Goal: Task Accomplishment & Management: Complete application form

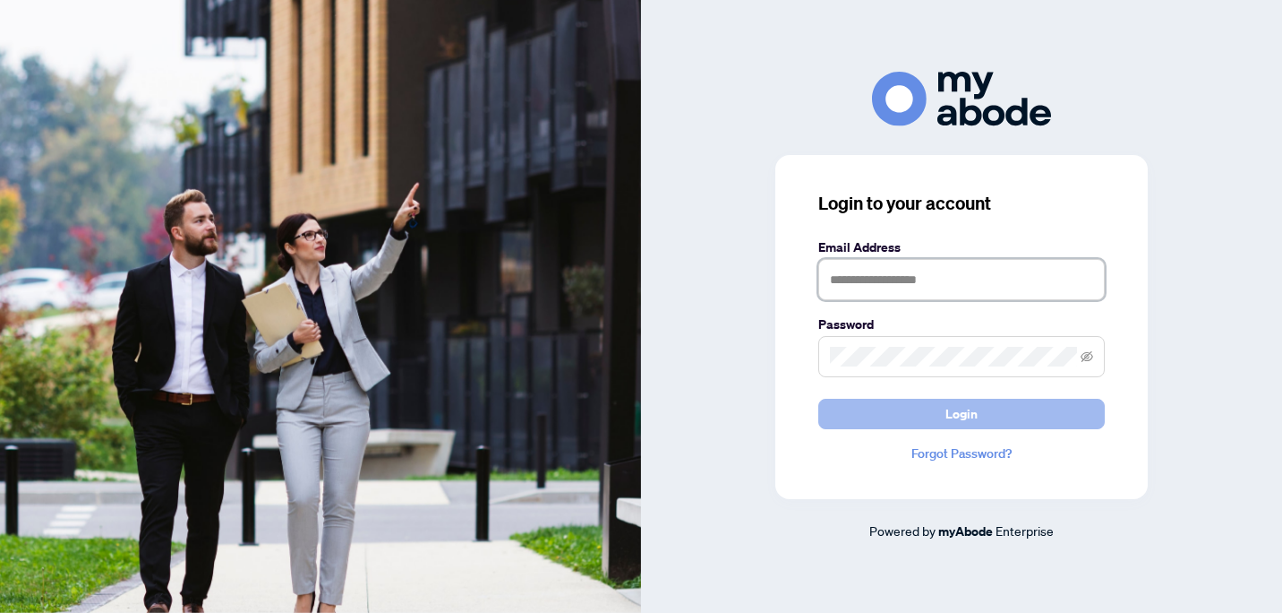
type input "**********"
click at [906, 407] on button "Login" at bounding box center [962, 414] width 287 height 30
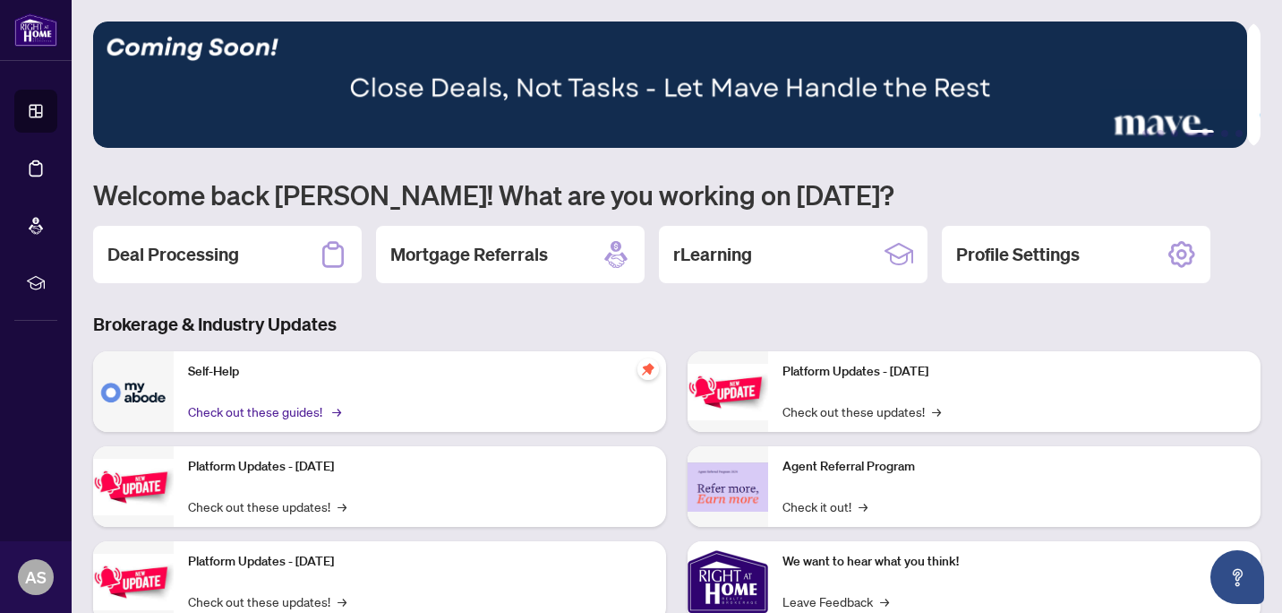
click at [293, 404] on link "Check out these guides! →" at bounding box center [263, 411] width 150 height 20
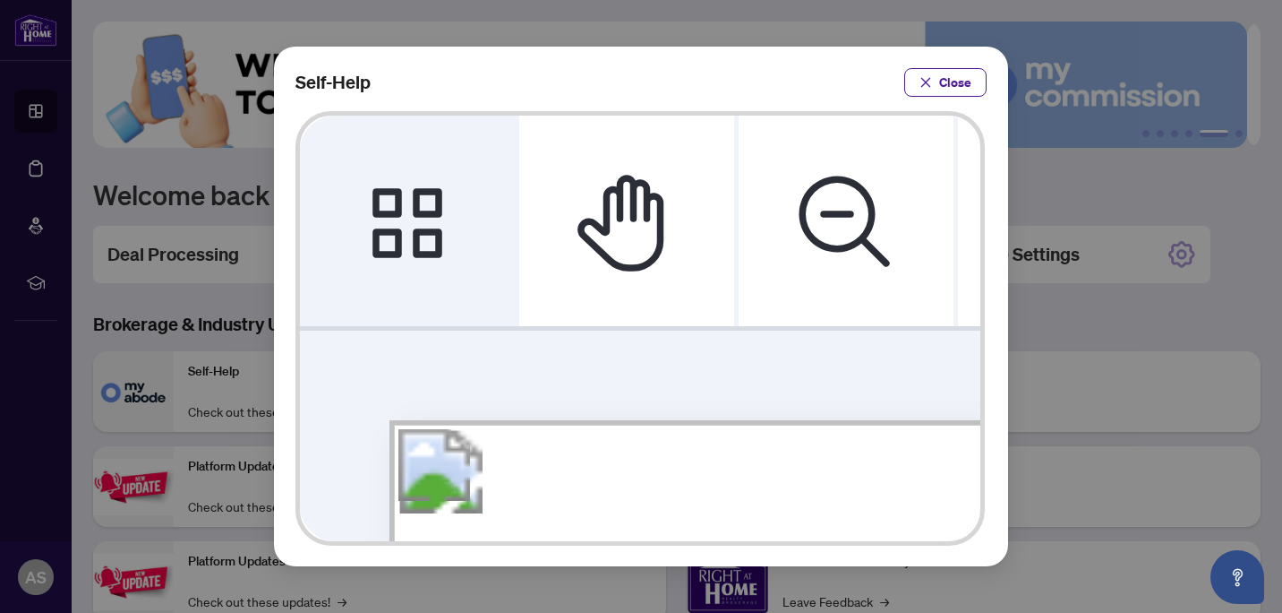
click at [390, 197] on icon "Thumbnails" at bounding box center [408, 221] width 70 height 70
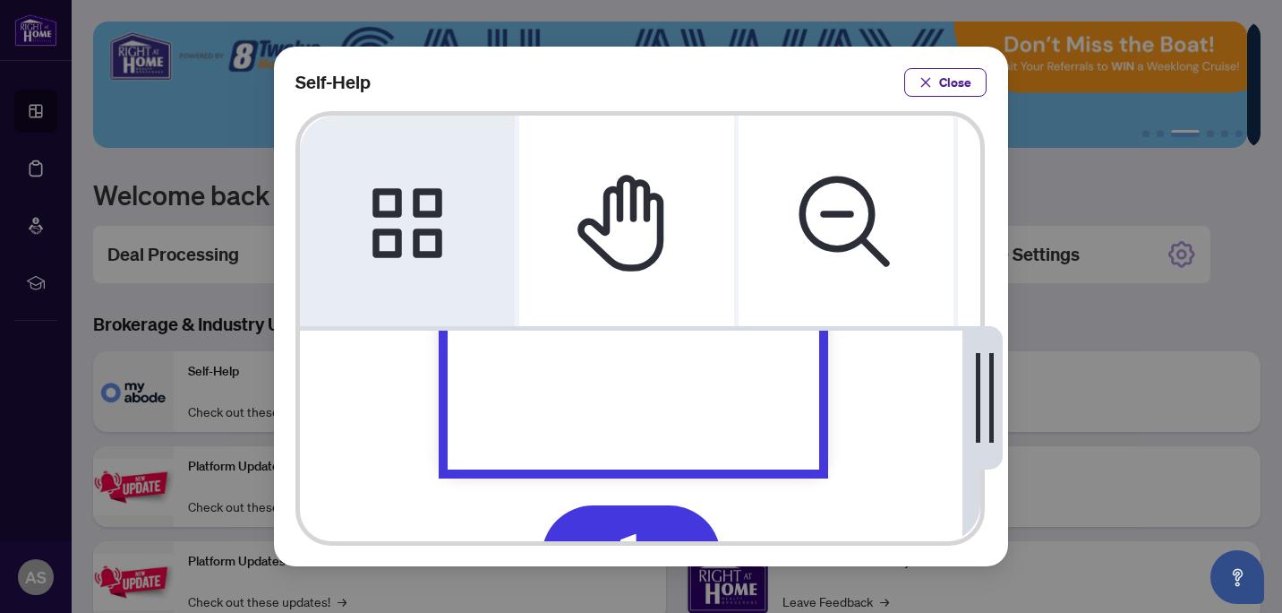
scroll to position [179, 0]
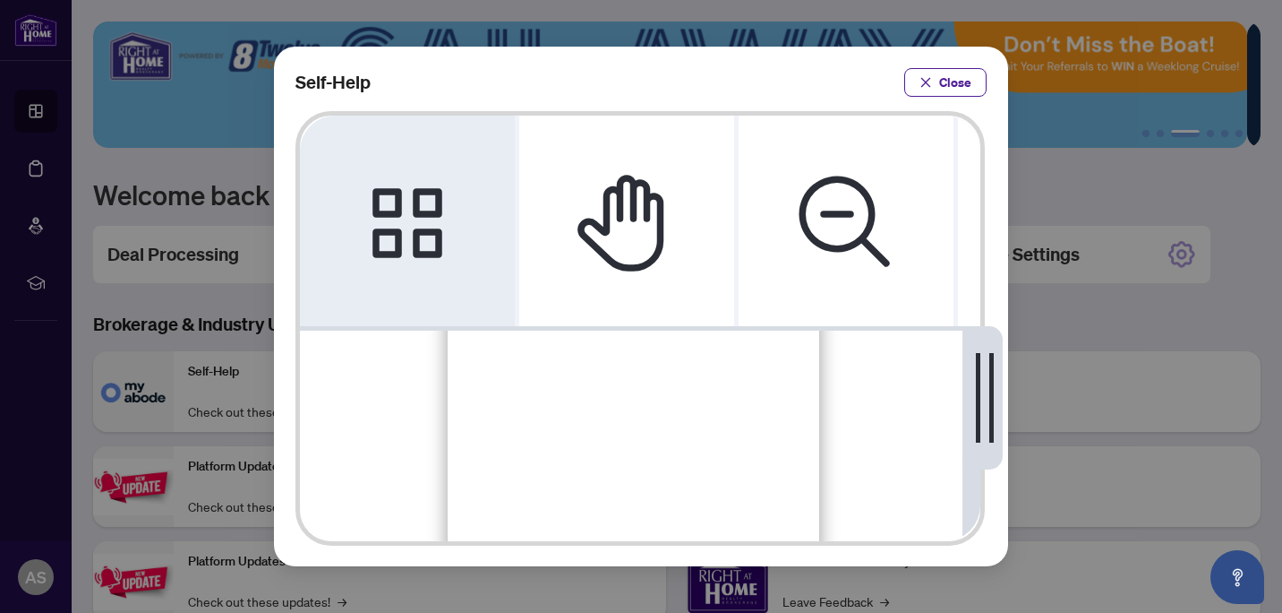
drag, startPoint x: 858, startPoint y: 78, endPoint x: 848, endPoint y: 57, distance: 22.8
click at [850, 57] on div "Self-Help Close" at bounding box center [641, 306] width 734 height 519
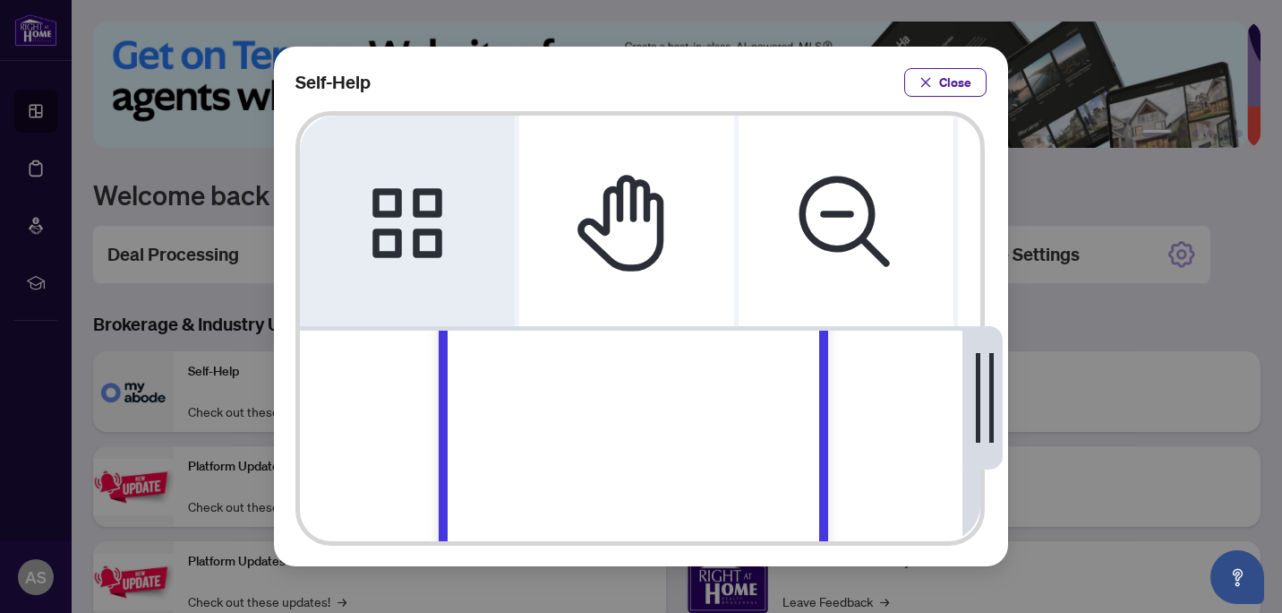
scroll to position [18, 0]
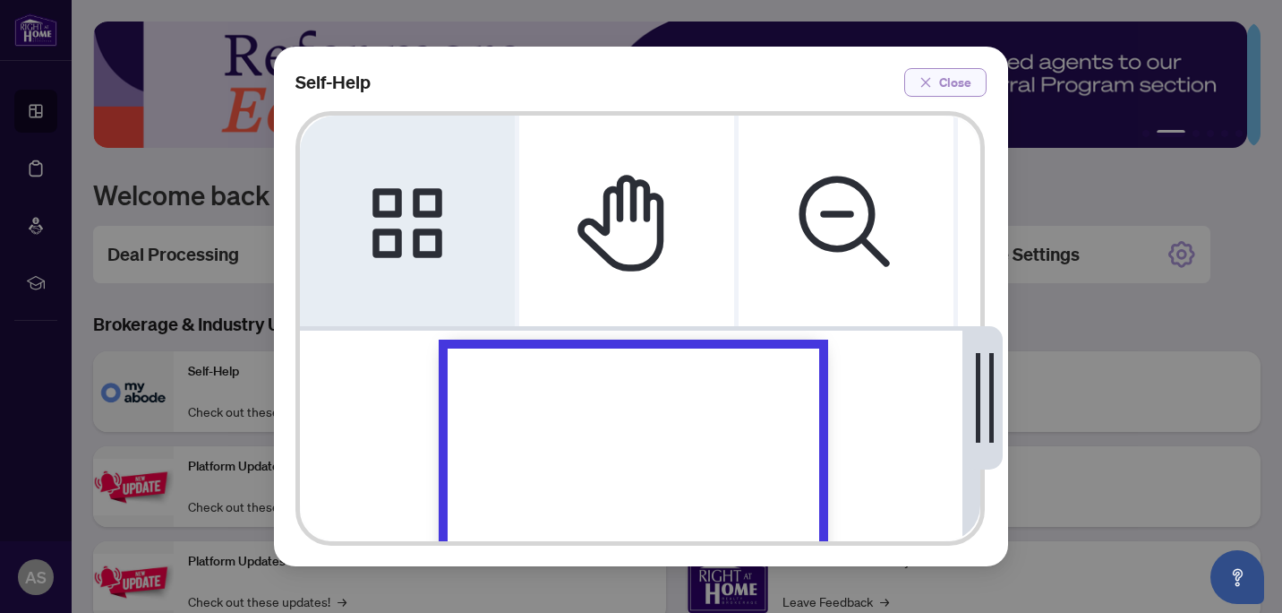
click at [931, 78] on icon "close" at bounding box center [927, 82] width 10 height 10
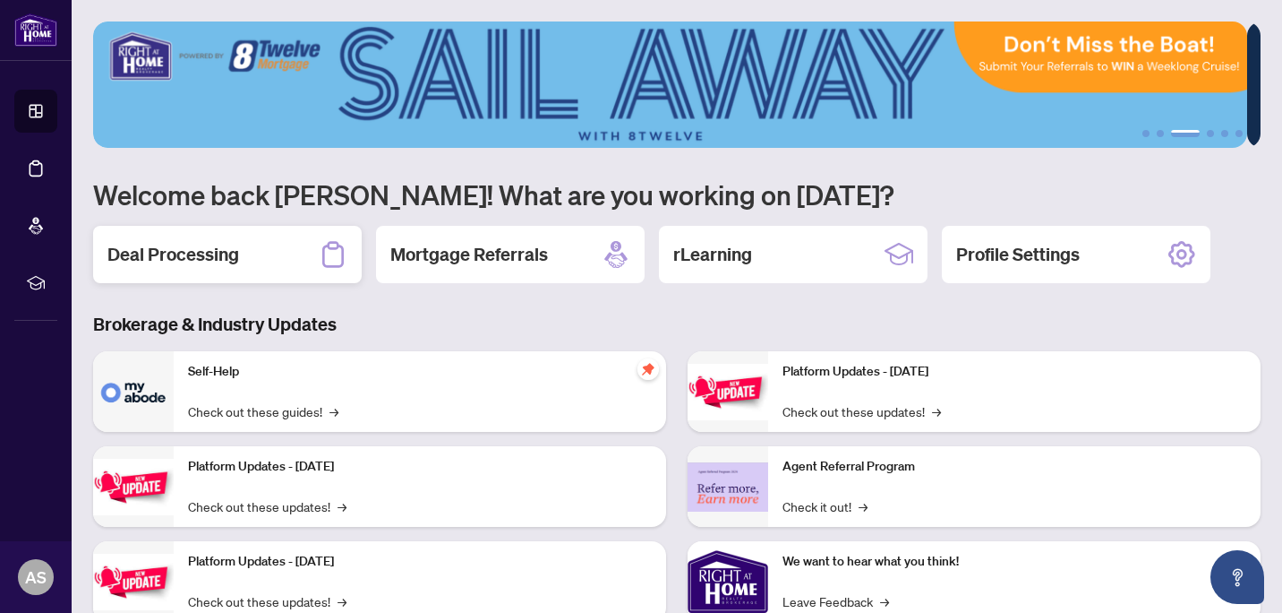
click at [333, 248] on icon at bounding box center [332, 255] width 21 height 26
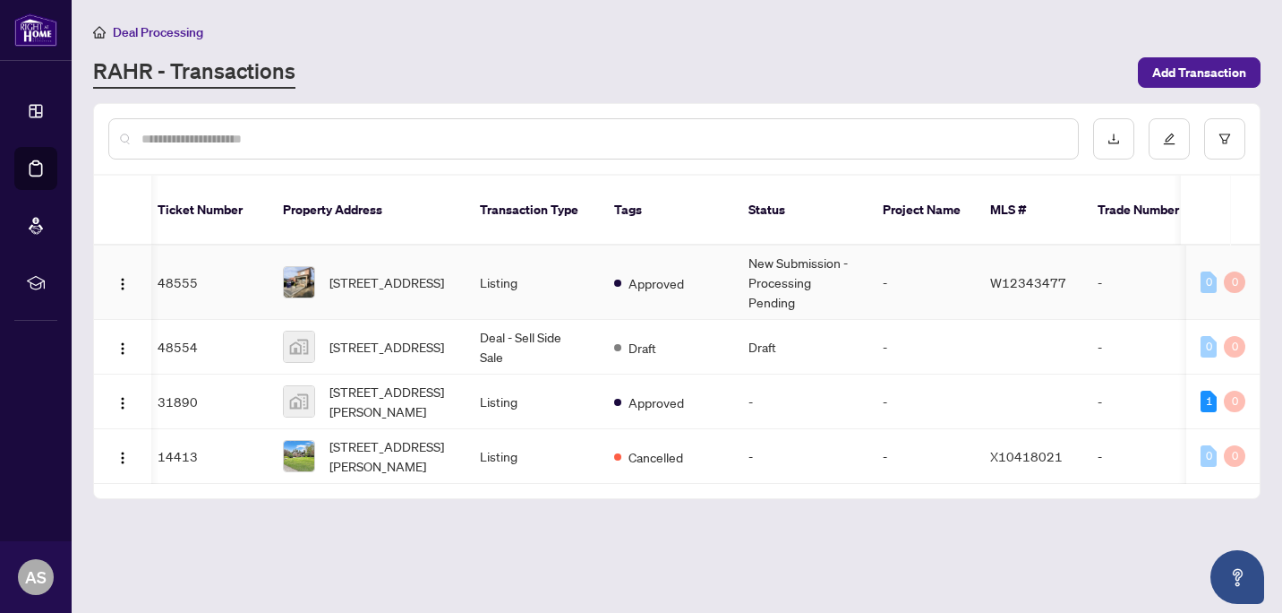
click at [388, 272] on span "[STREET_ADDRESS]" at bounding box center [387, 282] width 115 height 20
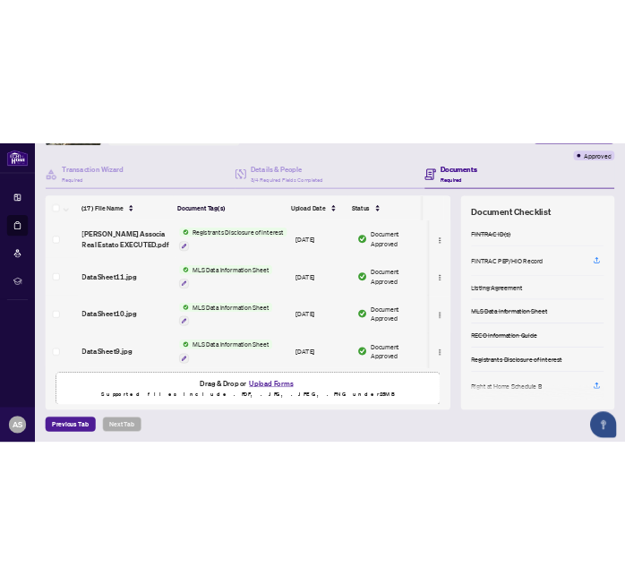
scroll to position [136, 0]
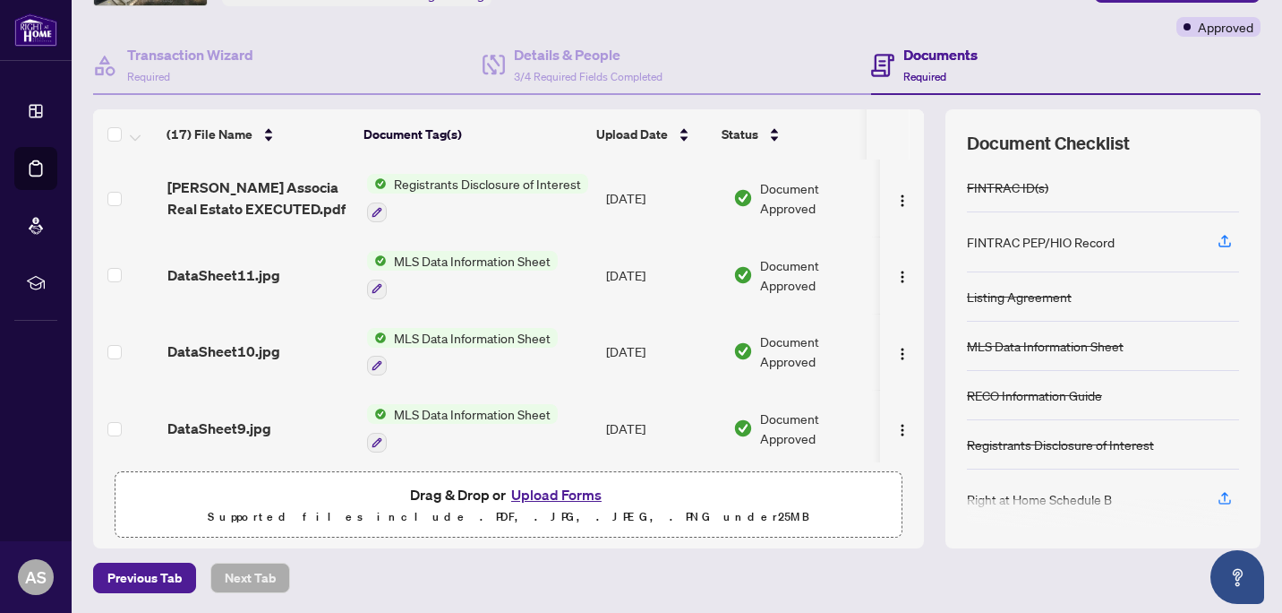
click at [538, 493] on button "Upload Forms" at bounding box center [556, 494] width 101 height 23
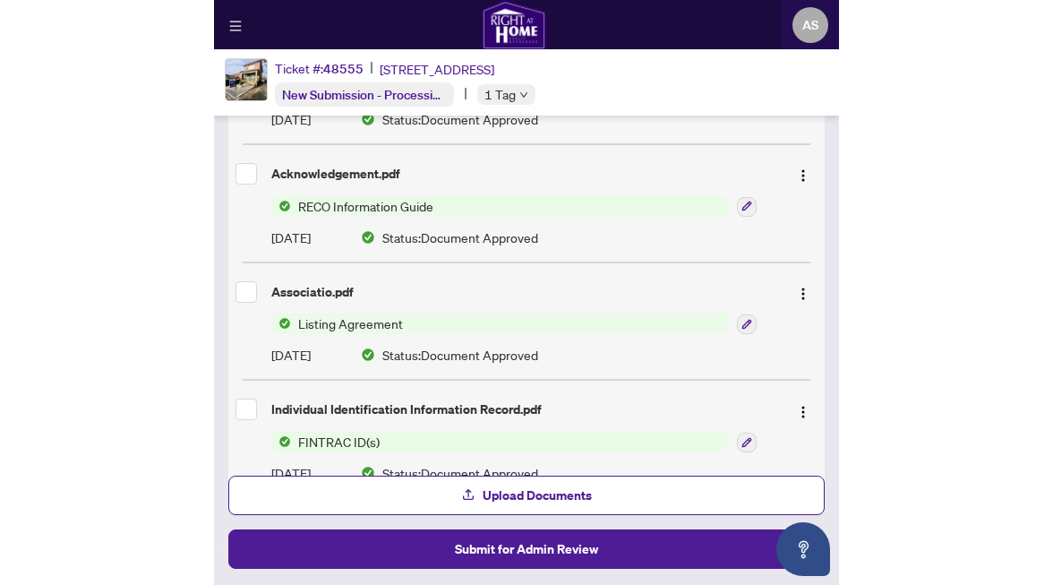
scroll to position [1837, 0]
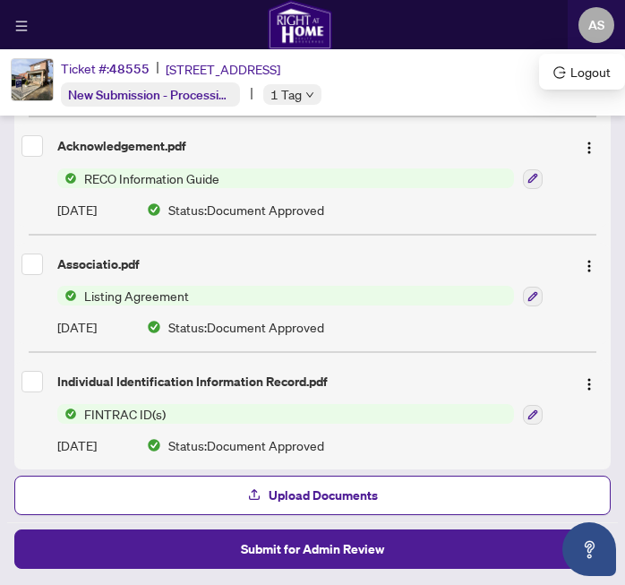
click at [625, 47] on html "Dashboard Deal Processing Mortgage Referrals rLearning AS [PERSON_NAME] [EMAIL_…" at bounding box center [312, 292] width 625 height 585
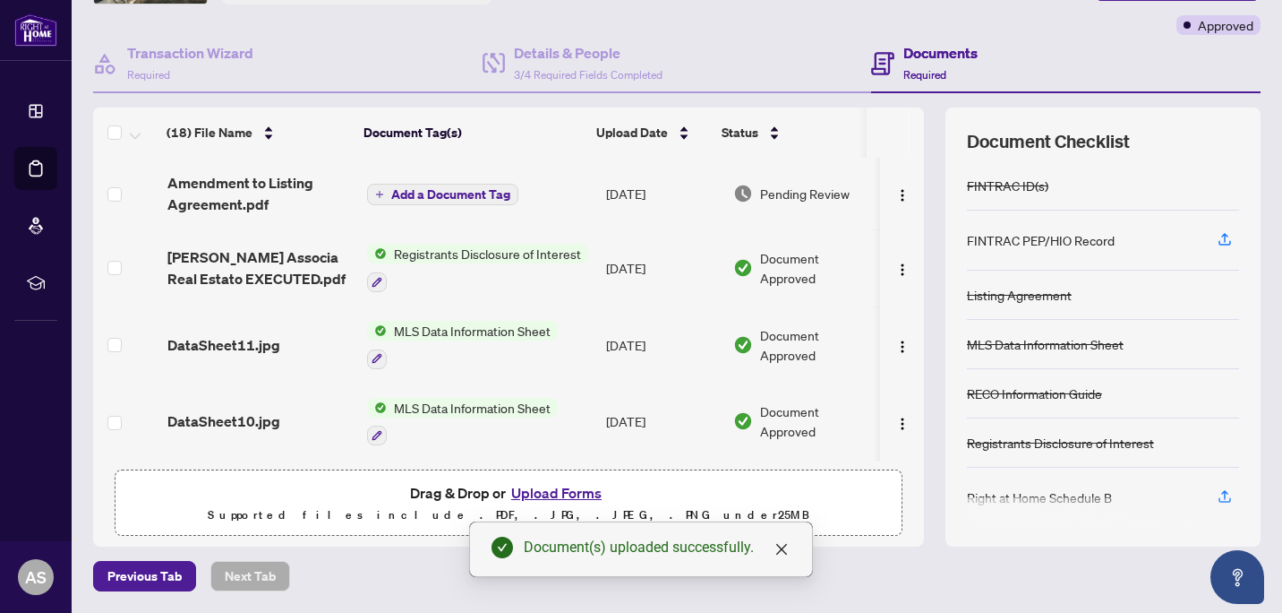
scroll to position [136, 0]
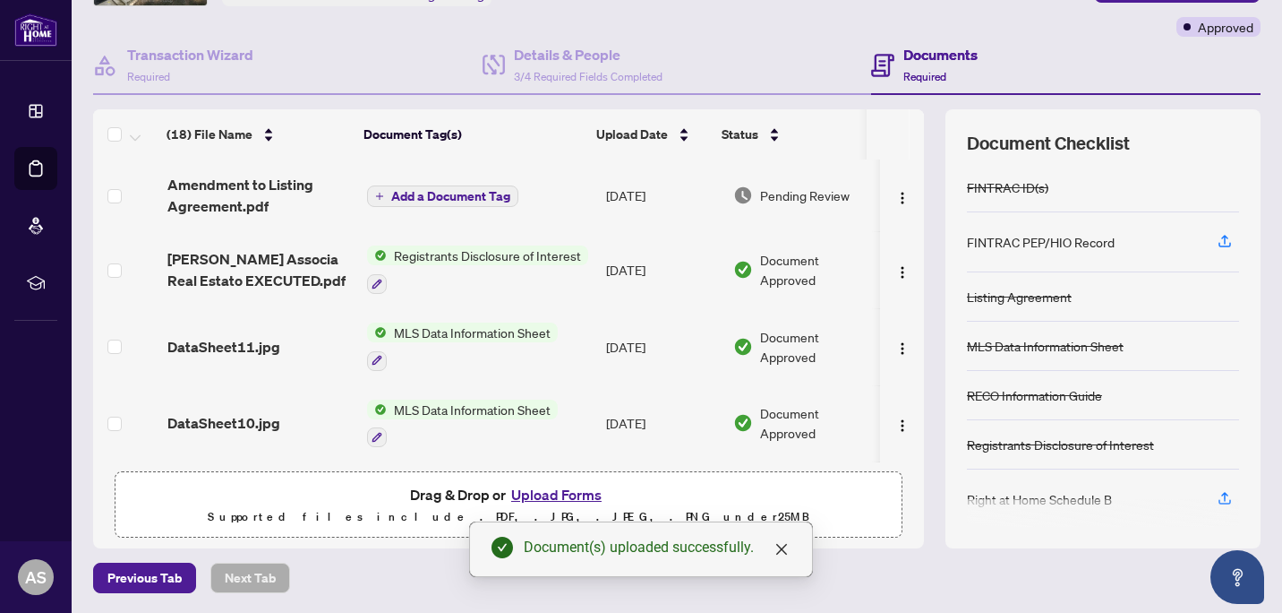
click at [387, 185] on button "Add a Document Tag" at bounding box center [442, 195] width 151 height 21
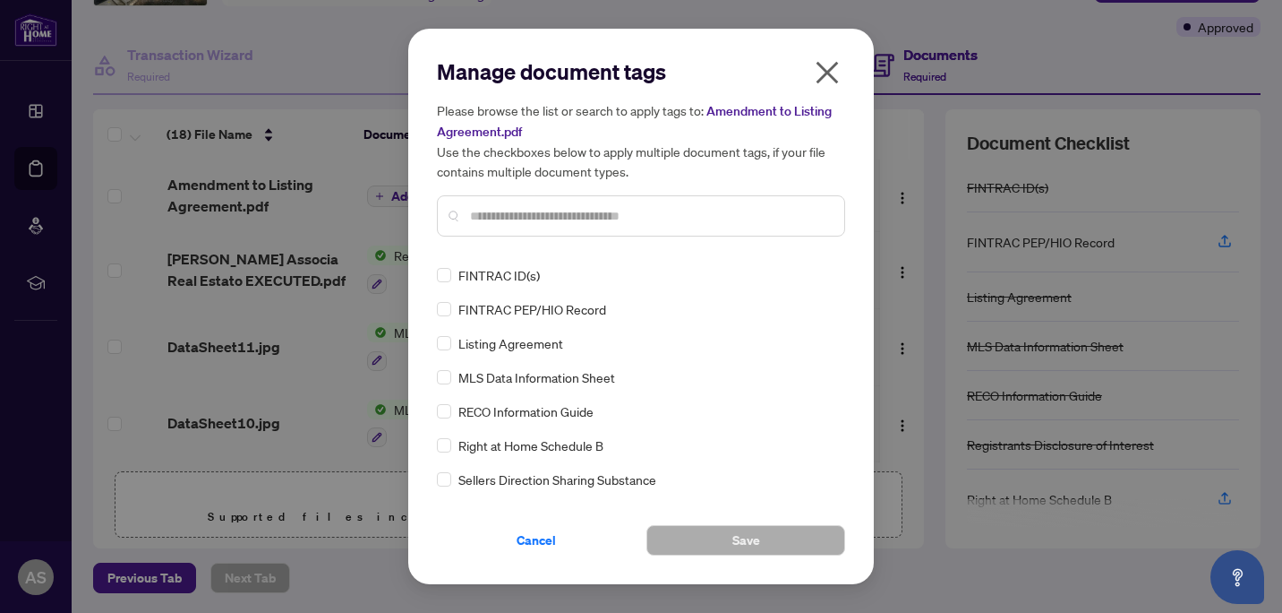
click at [543, 249] on div "Manage document tags Please browse the list or search to apply tags to: Amendme…" at bounding box center [641, 153] width 408 height 193
click at [517, 214] on input "text" at bounding box center [650, 216] width 360 height 20
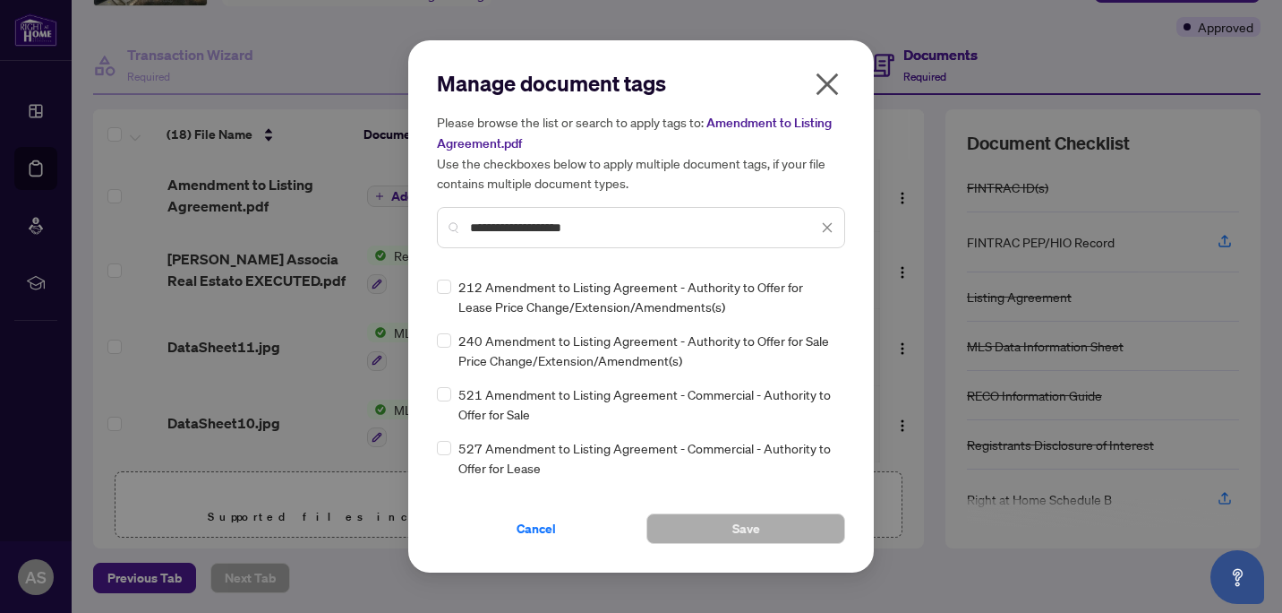
type input "**********"
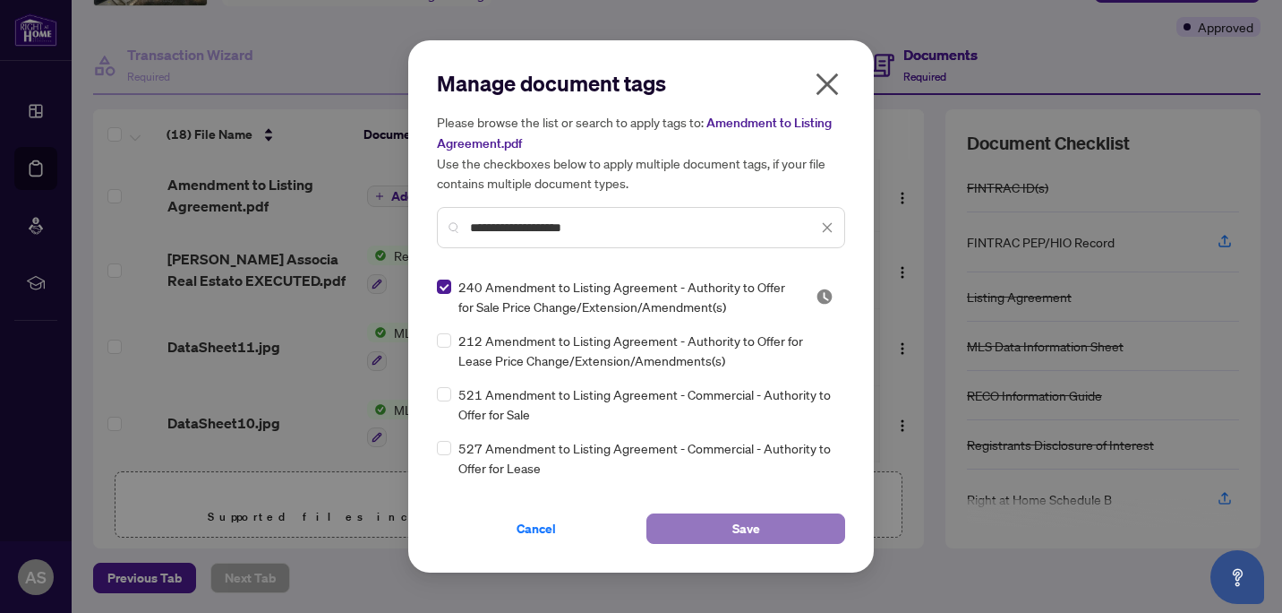
click at [704, 519] on button "Save" at bounding box center [746, 528] width 199 height 30
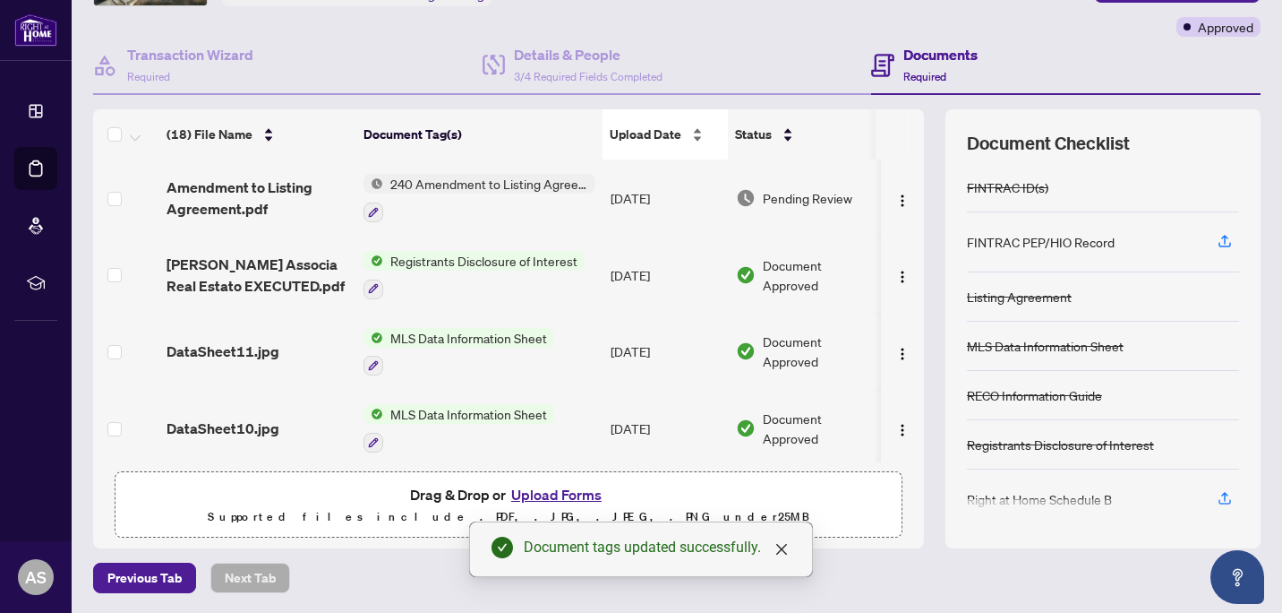
scroll to position [0, 0]
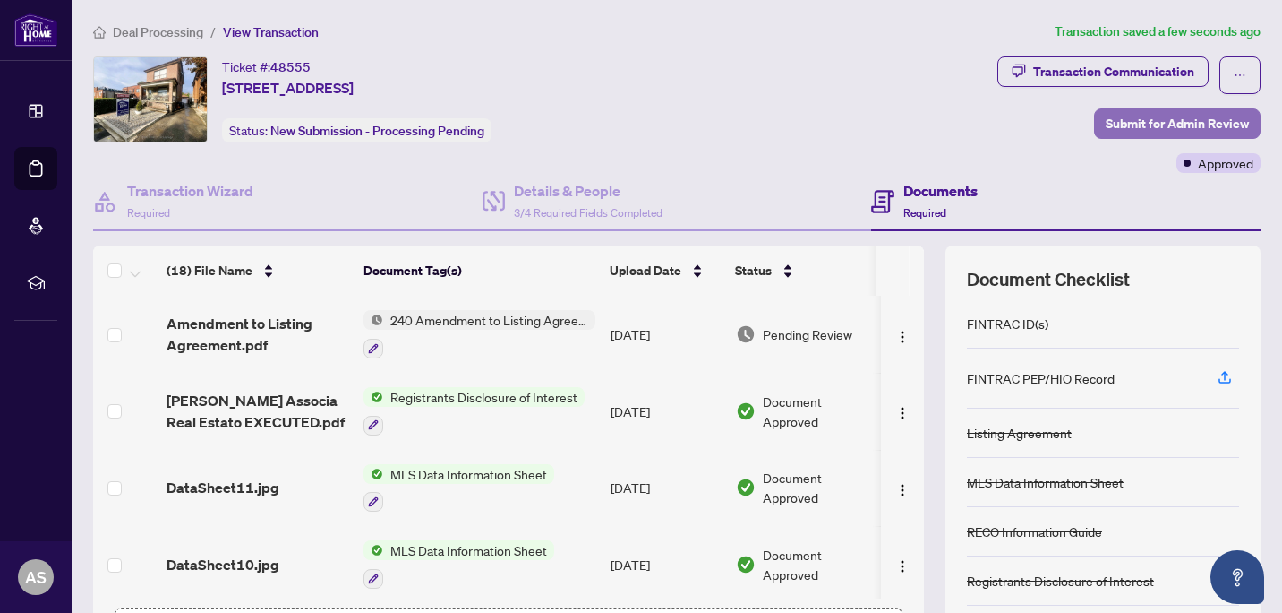
click at [1106, 123] on span "Submit for Admin Review" at bounding box center [1177, 123] width 143 height 29
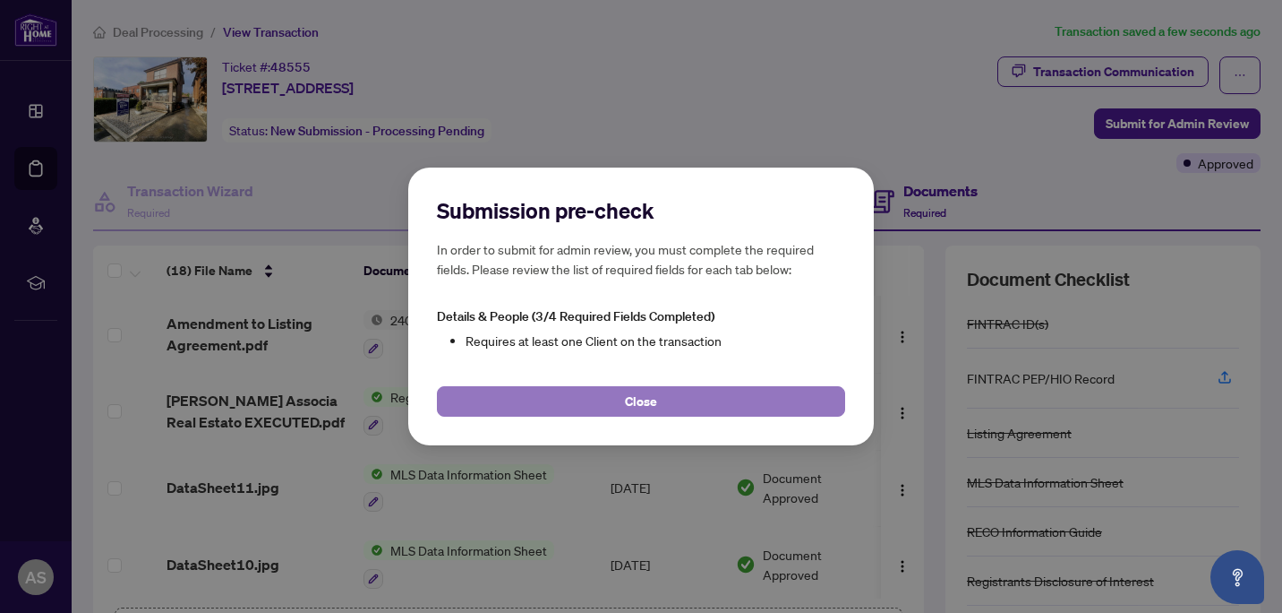
click at [693, 397] on button "Close" at bounding box center [641, 401] width 408 height 30
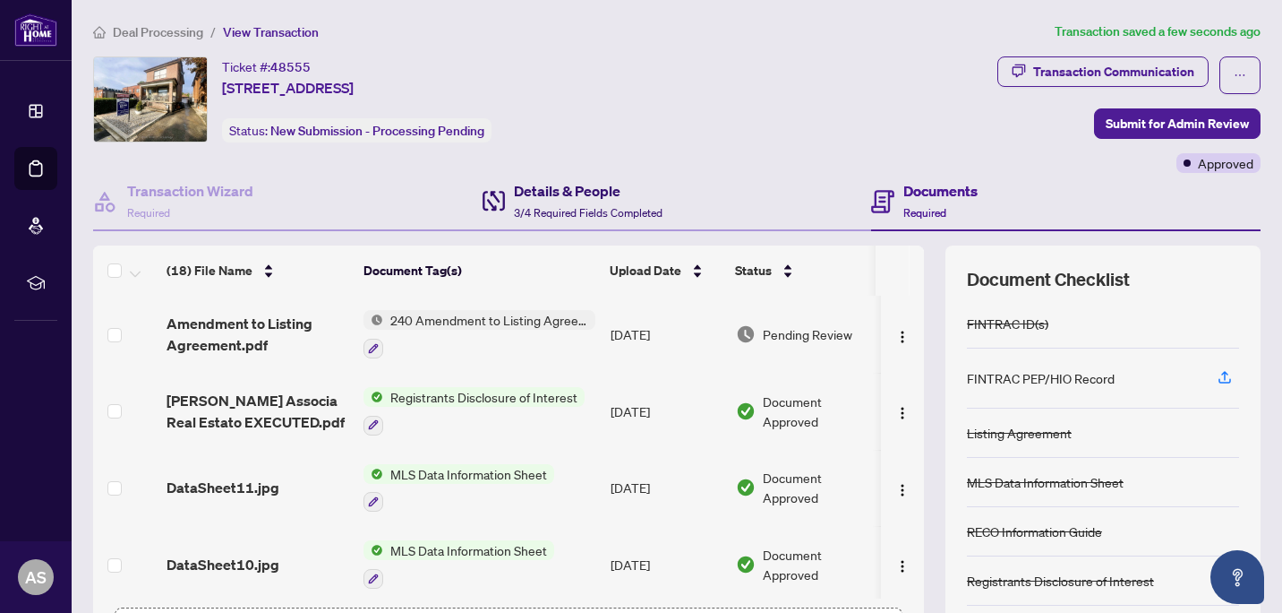
click at [544, 200] on h4 "Details & People" at bounding box center [588, 190] width 149 height 21
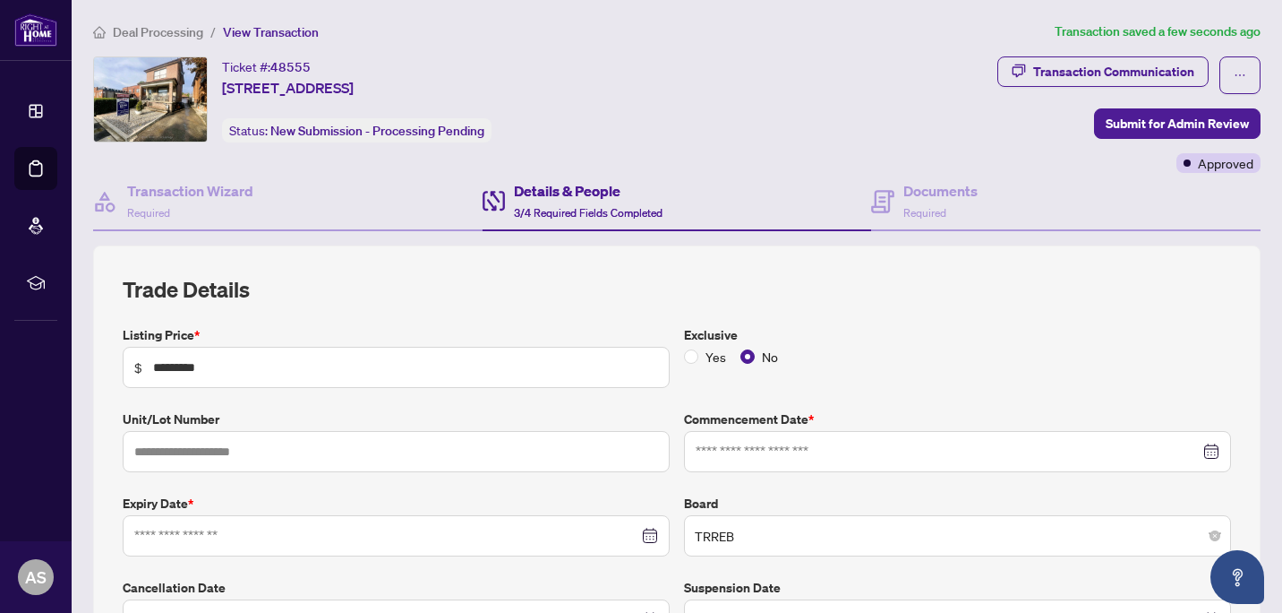
type input "**********"
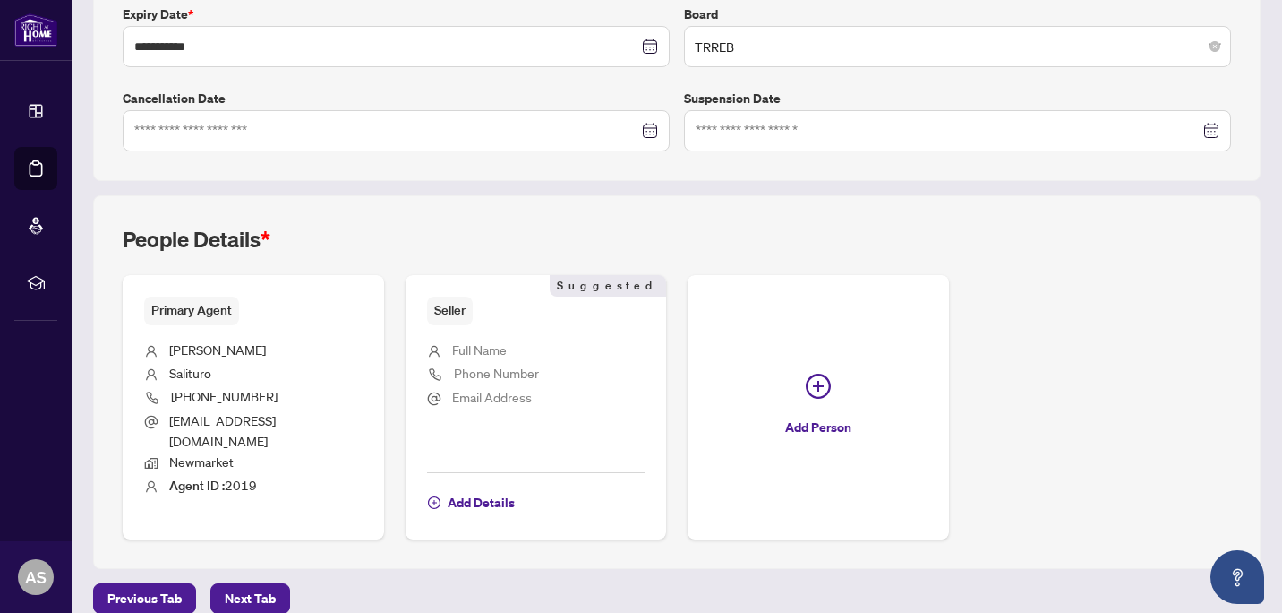
scroll to position [492, 0]
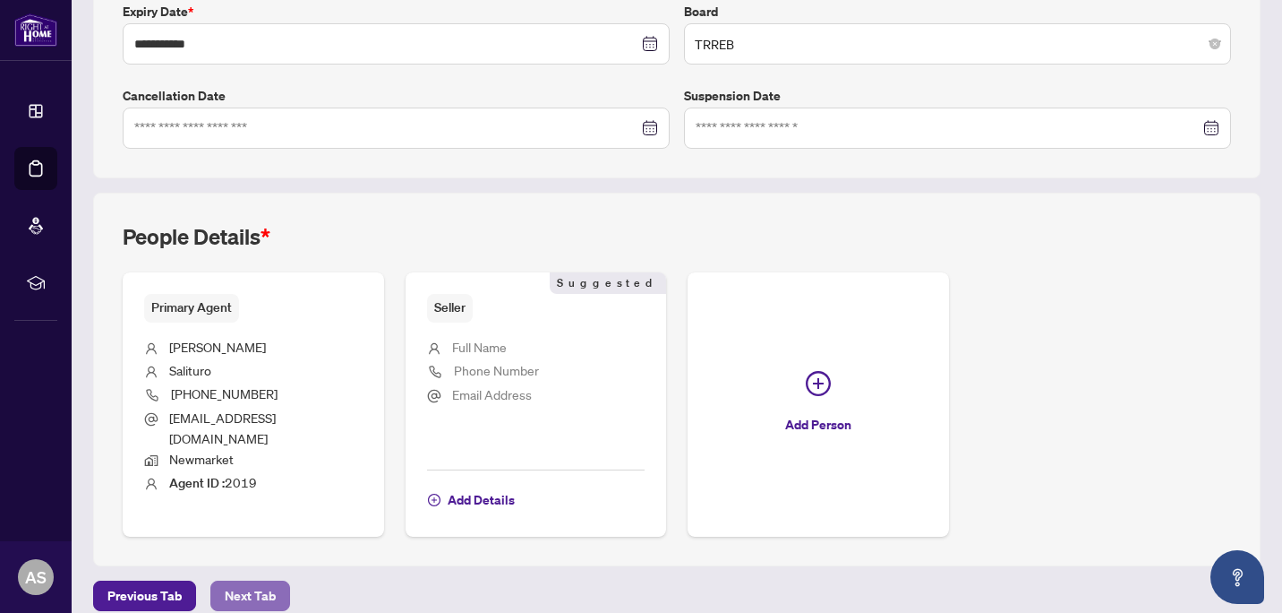
click at [271, 580] on button "Next Tab" at bounding box center [250, 595] width 80 height 30
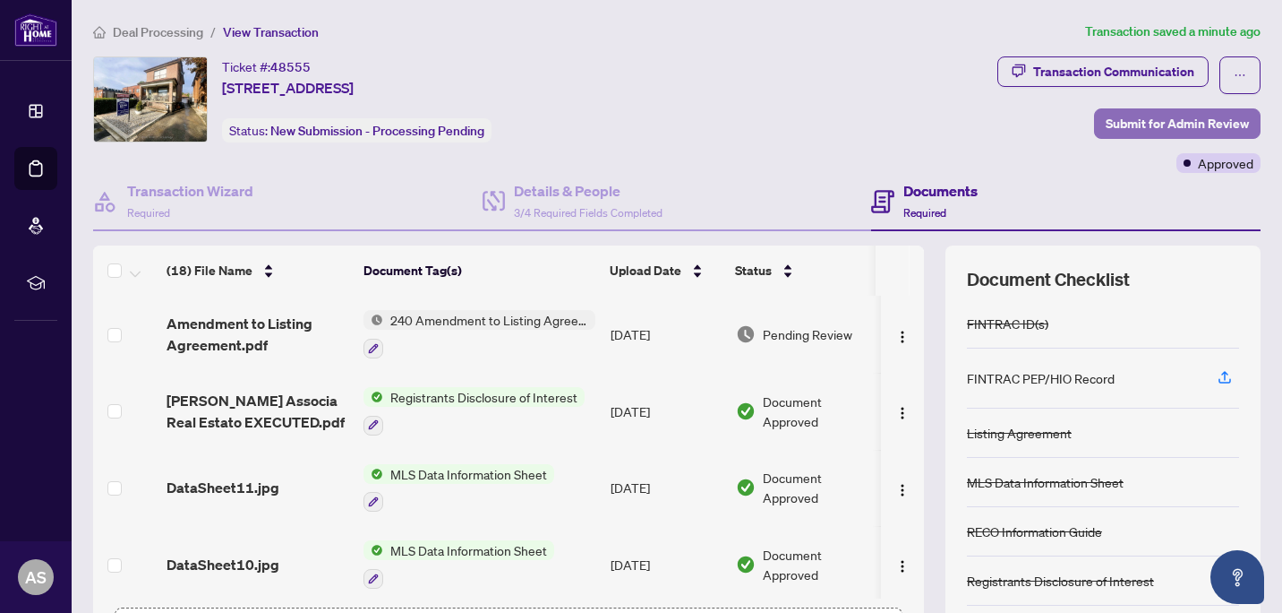
click at [1109, 124] on span "Submit for Admin Review" at bounding box center [1177, 123] width 143 height 29
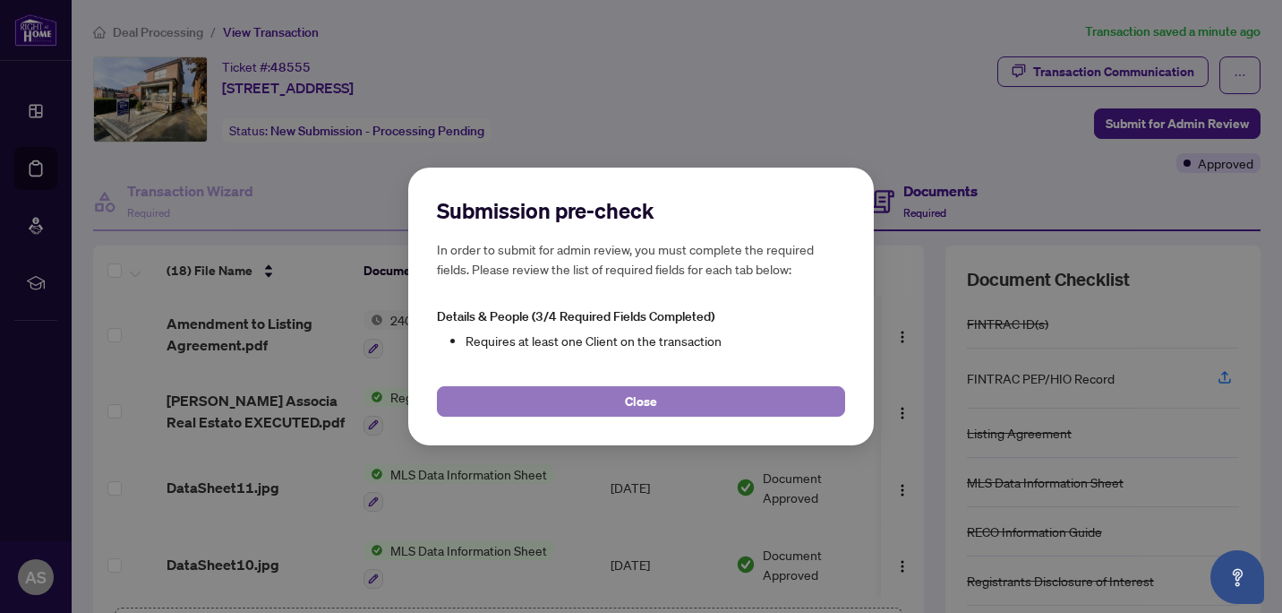
click at [599, 401] on button "Close" at bounding box center [641, 401] width 408 height 30
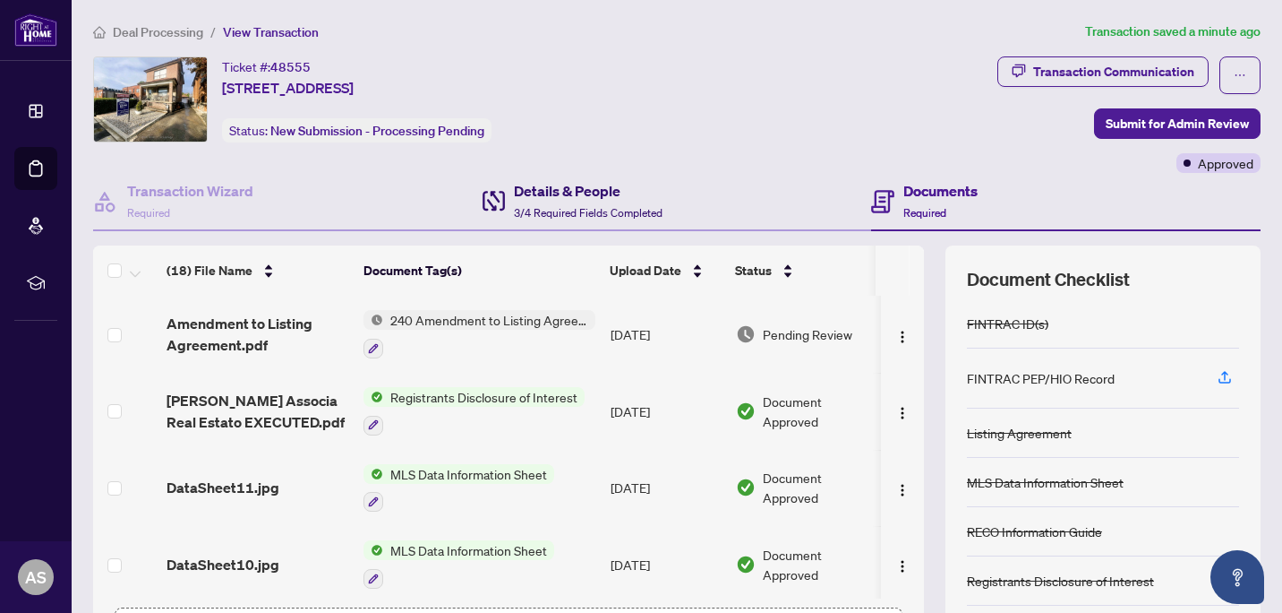
click at [542, 206] on span "3/4 Required Fields Completed" at bounding box center [588, 212] width 149 height 13
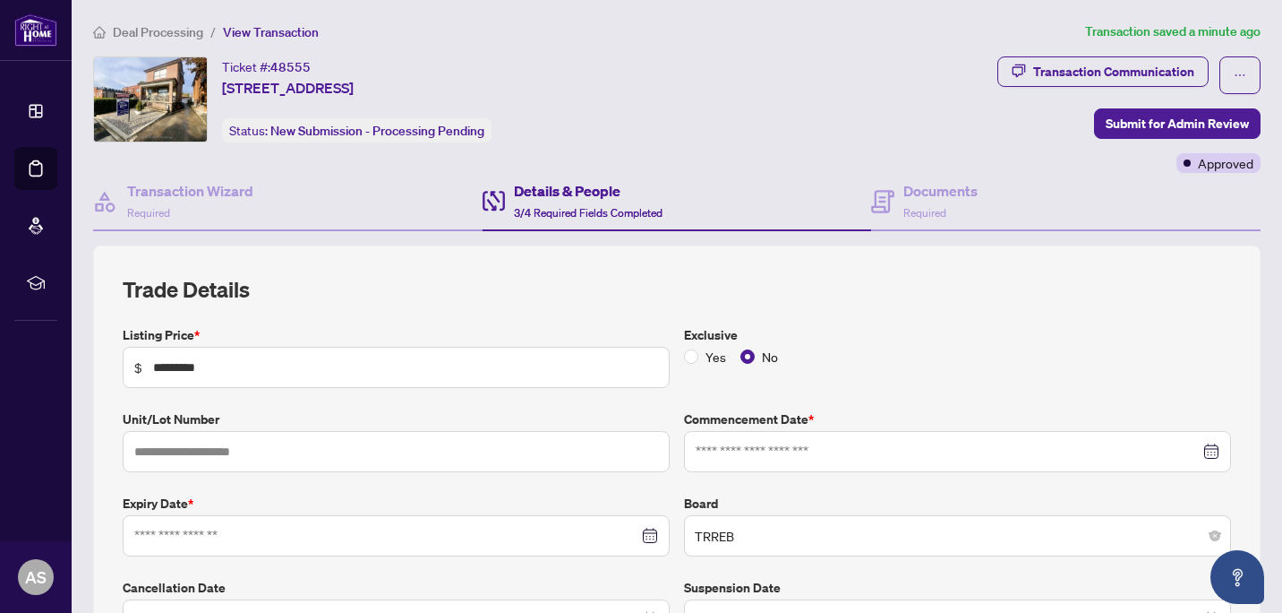
type input "**********"
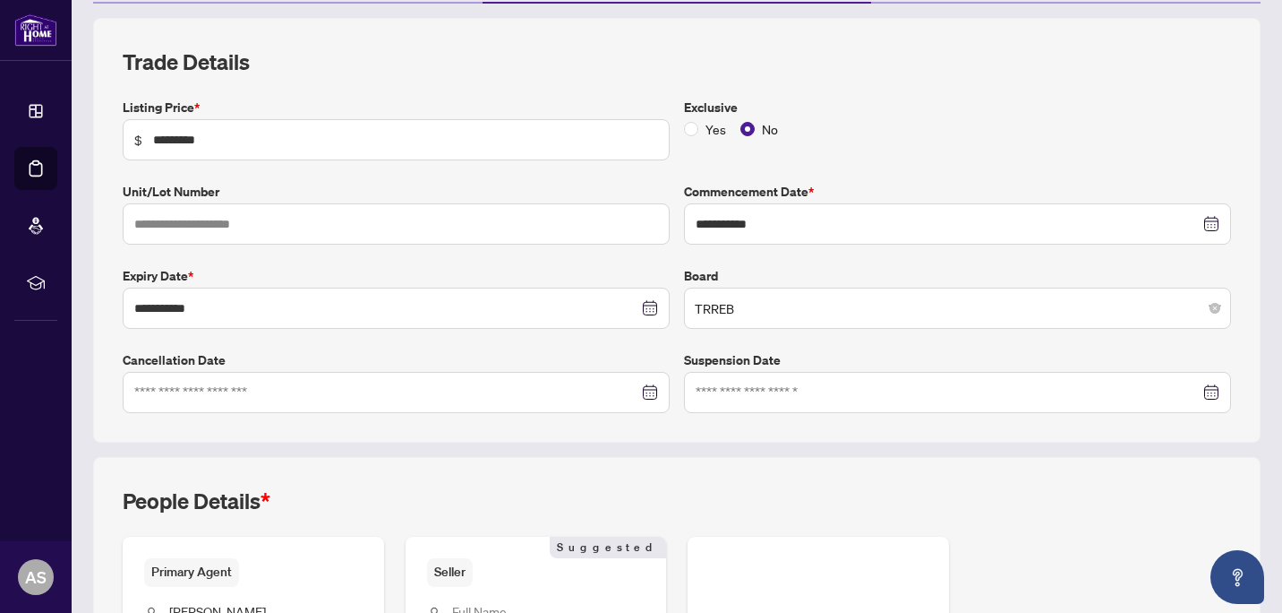
scroll to position [448, 0]
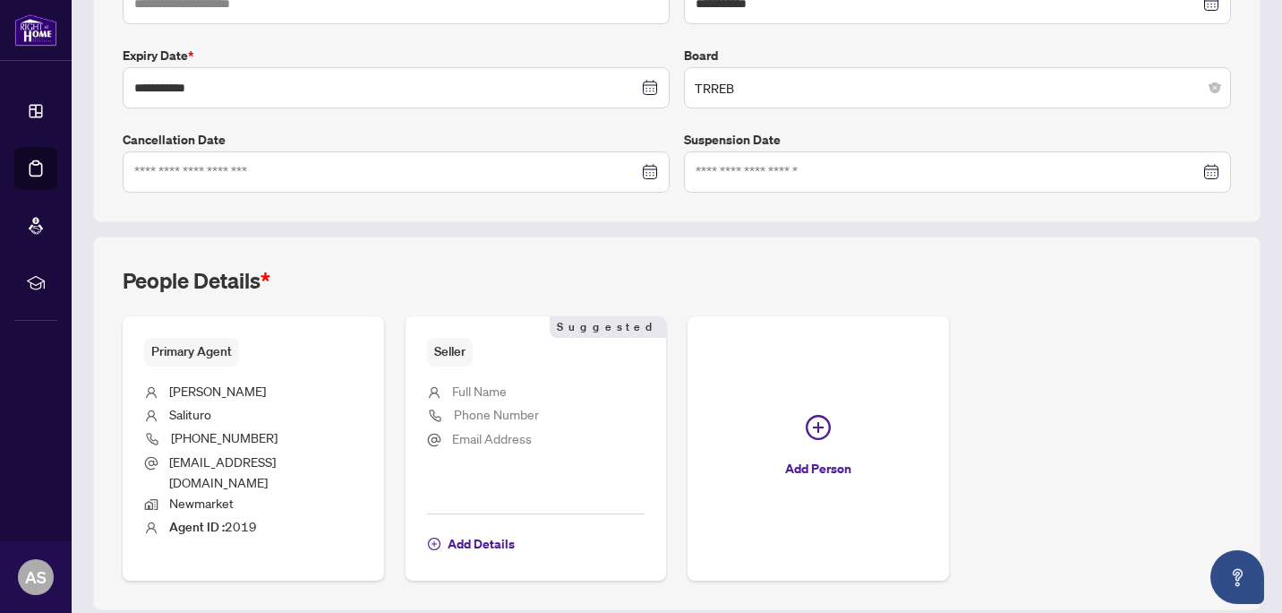
click at [476, 389] on span "Full Name" at bounding box center [479, 390] width 55 height 16
click at [454, 393] on span "Full Name" at bounding box center [479, 390] width 55 height 16
click at [473, 529] on span "Add Details" at bounding box center [481, 543] width 67 height 29
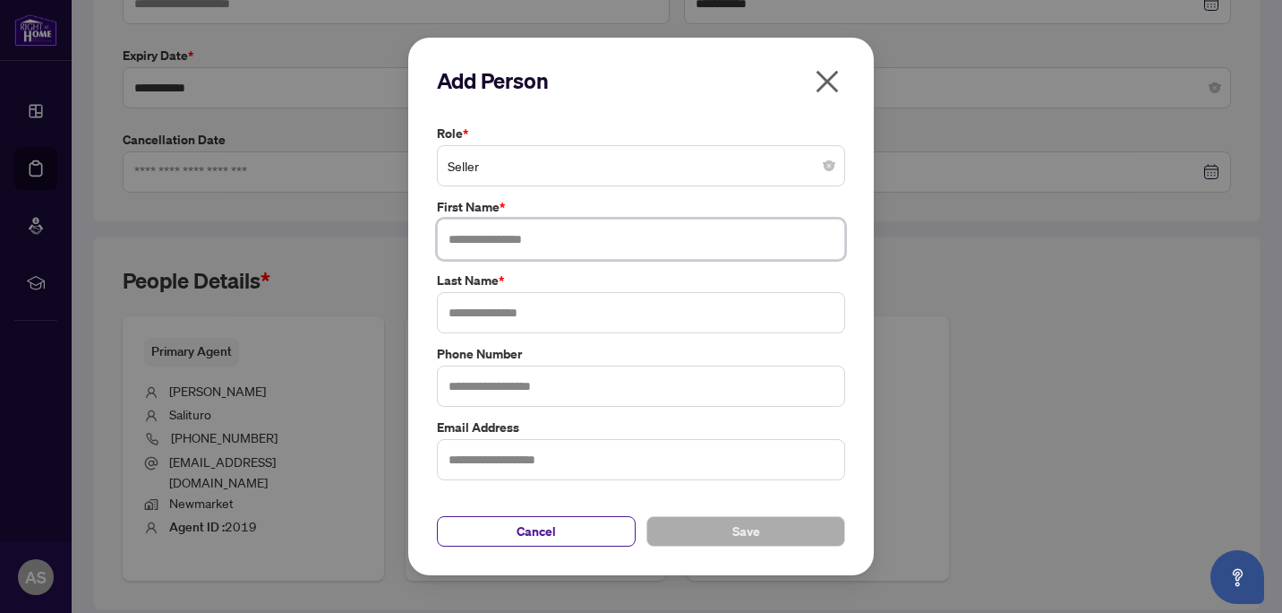
click at [469, 240] on input "text" at bounding box center [641, 239] width 408 height 41
type input "*****"
click at [470, 315] on input "text" at bounding box center [641, 312] width 408 height 41
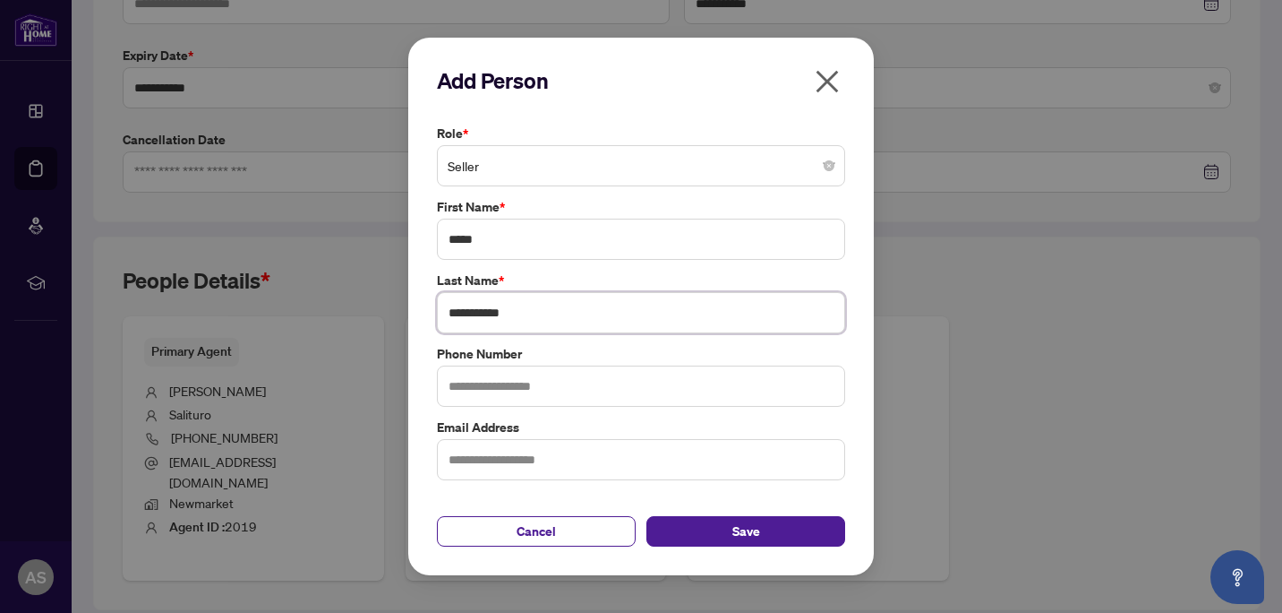
type input "**********"
click at [484, 385] on input "text" at bounding box center [641, 385] width 408 height 41
click at [440, 379] on input "text" at bounding box center [641, 385] width 408 height 41
click at [551, 345] on label "Phone Number" at bounding box center [641, 354] width 408 height 20
click at [704, 534] on button "Save" at bounding box center [746, 531] width 199 height 30
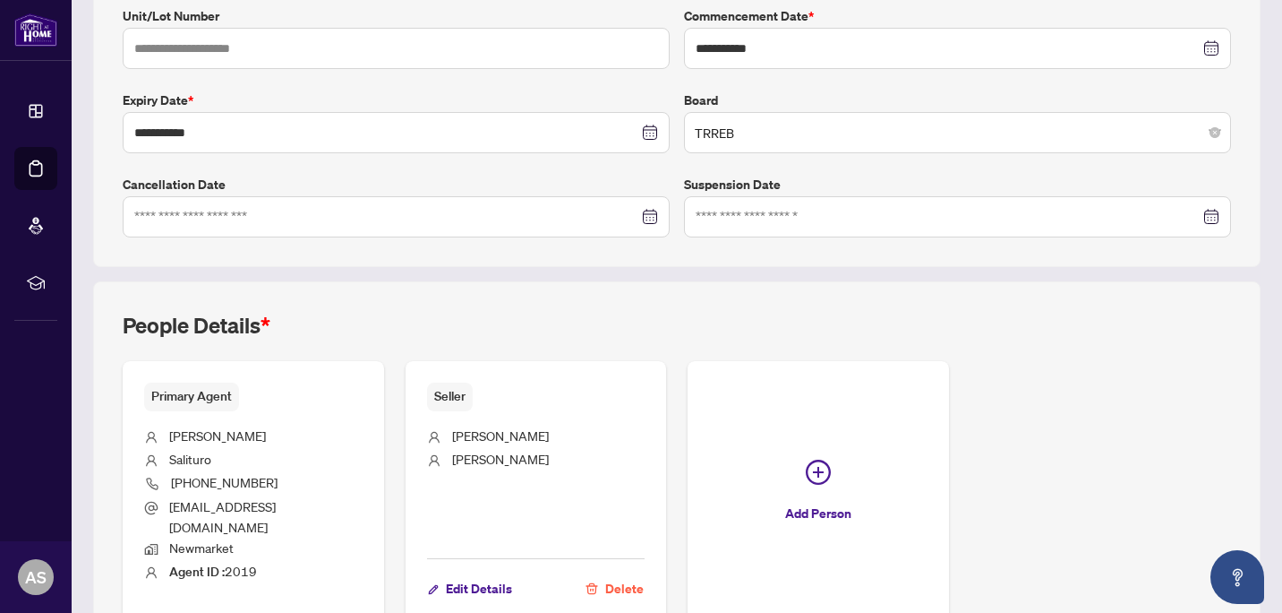
scroll to position [492, 0]
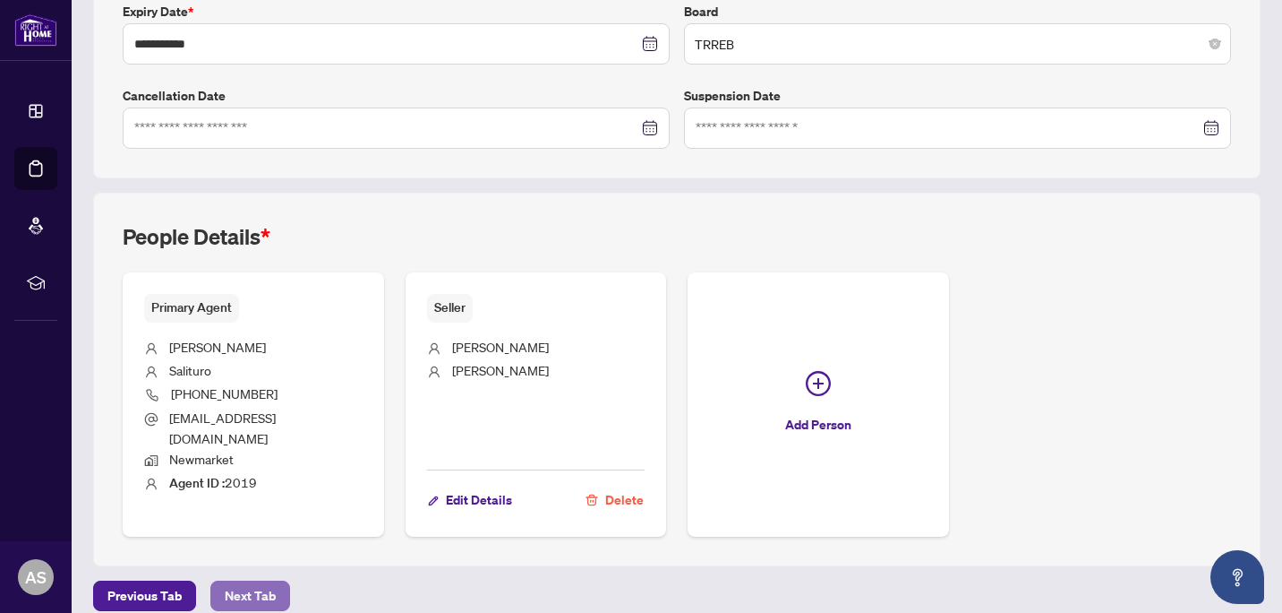
click at [250, 581] on span "Next Tab" at bounding box center [250, 595] width 51 height 29
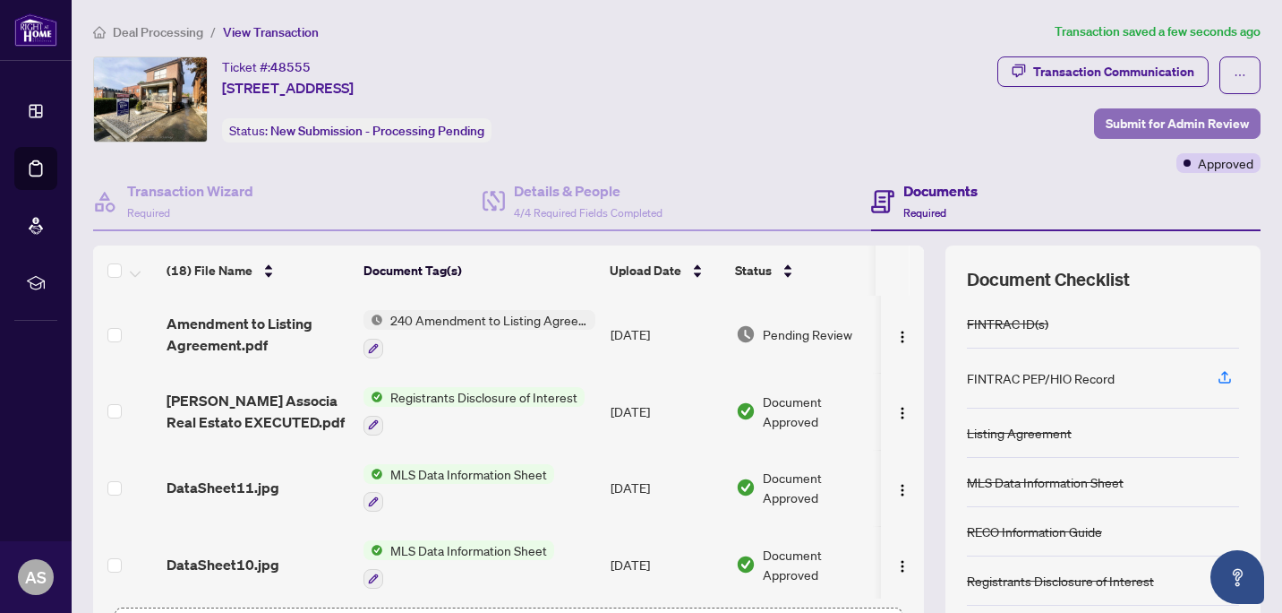
click at [1116, 127] on span "Submit for Admin Review" at bounding box center [1177, 123] width 143 height 29
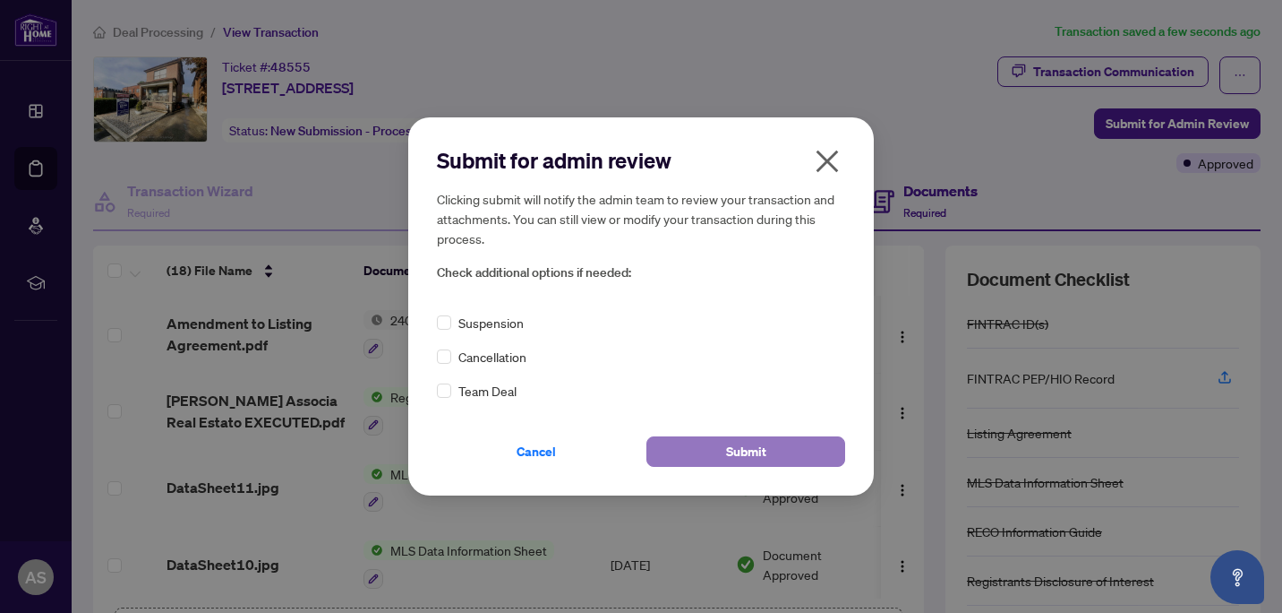
click at [673, 447] on button "Submit" at bounding box center [746, 451] width 199 height 30
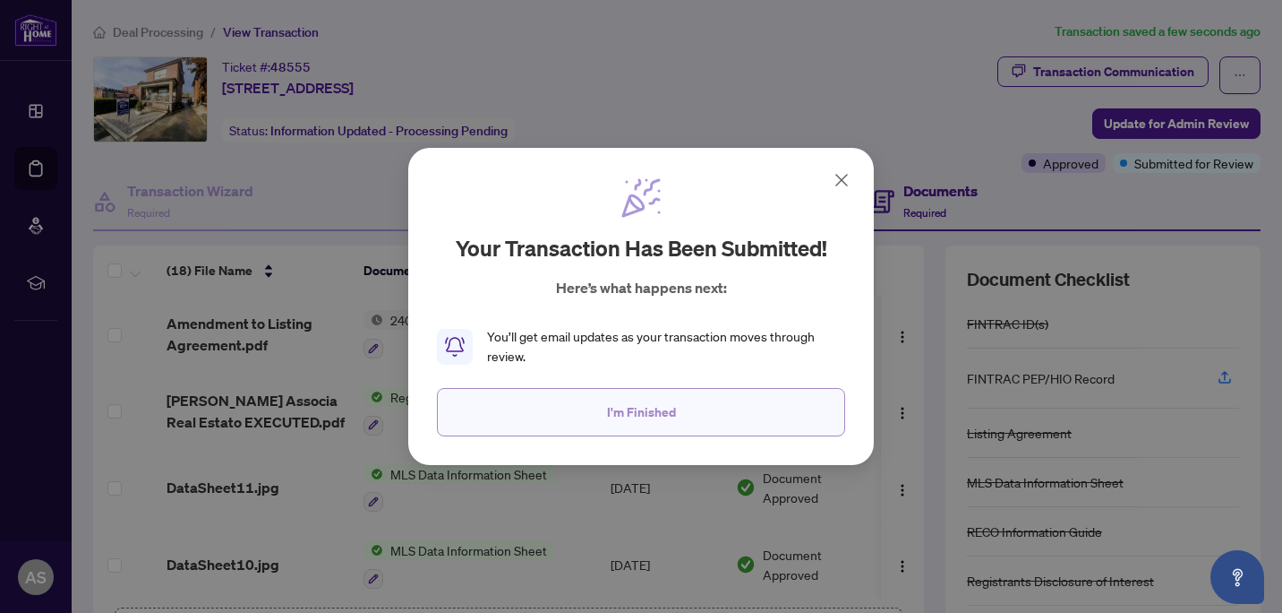
click at [571, 397] on button "I'm Finished" at bounding box center [641, 412] width 408 height 48
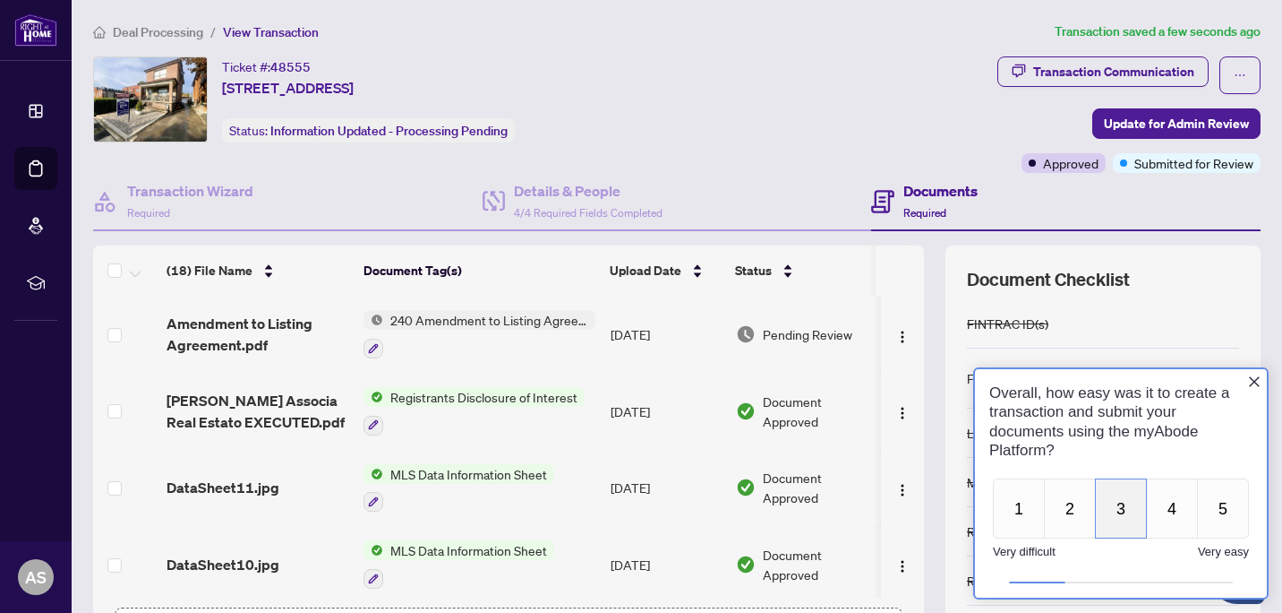
click at [1121, 508] on button "3" at bounding box center [1121, 508] width 52 height 60
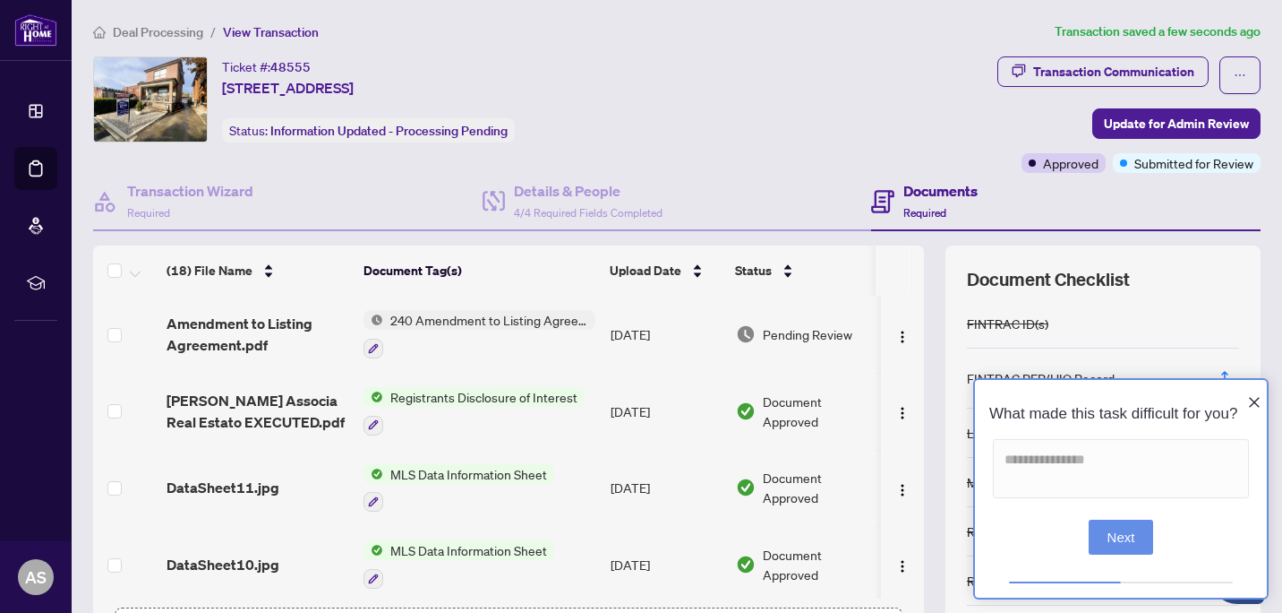
click at [1252, 397] on icon "Close button" at bounding box center [1254, 402] width 11 height 11
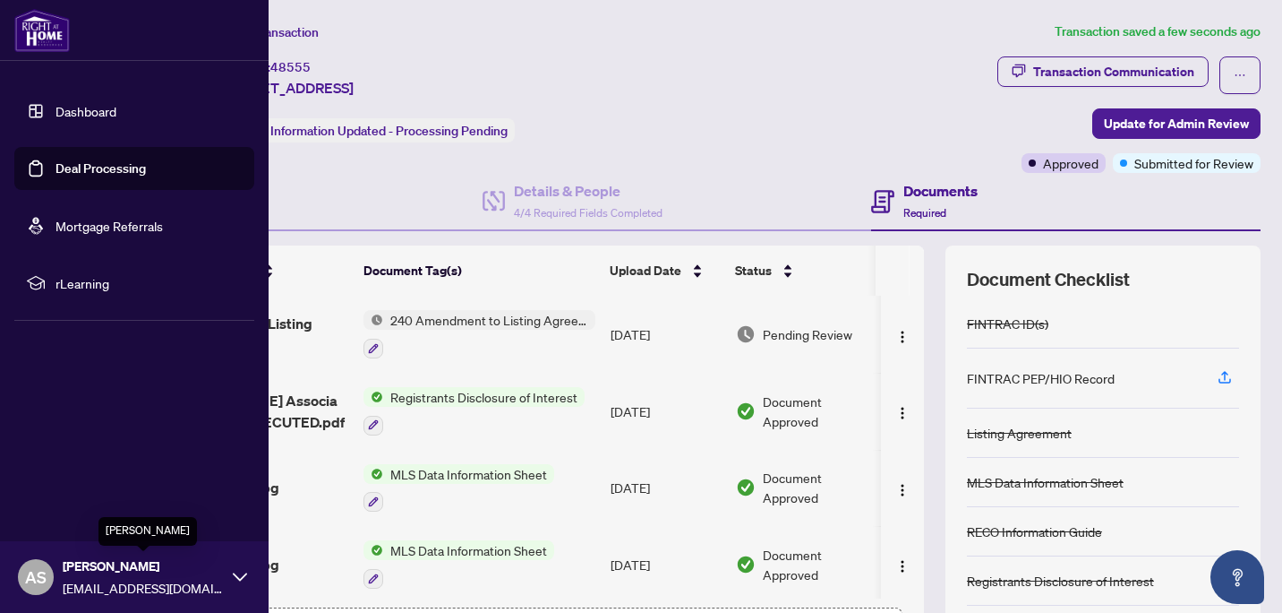
click at [230, 571] on div "AS [PERSON_NAME] [EMAIL_ADDRESS][DOMAIN_NAME]" at bounding box center [134, 577] width 269 height 72
click at [73, 463] on span "Logout" at bounding box center [72, 470] width 40 height 29
